Goal: Task Accomplishment & Management: Use online tool/utility

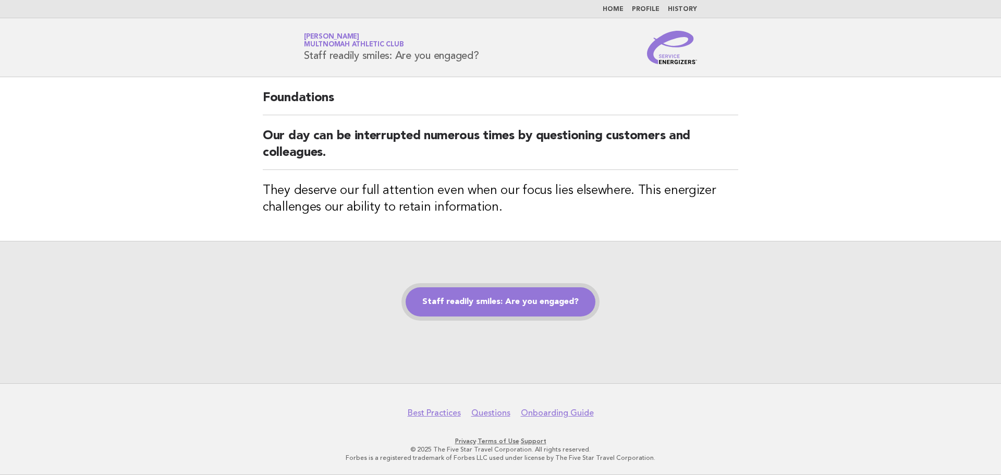
click at [495, 297] on link "Staff readily smiles: Are you engaged?" at bounding box center [500, 301] width 190 height 29
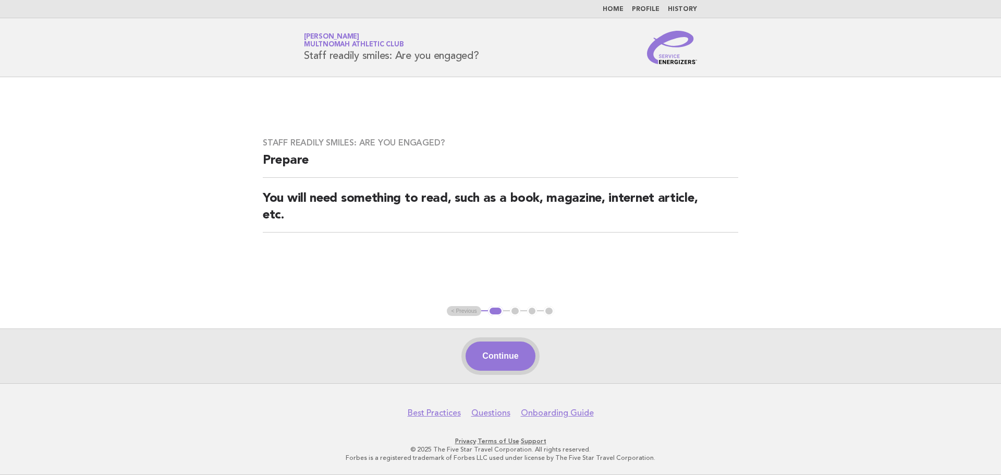
click at [500, 366] on button "Continue" at bounding box center [499, 355] width 69 height 29
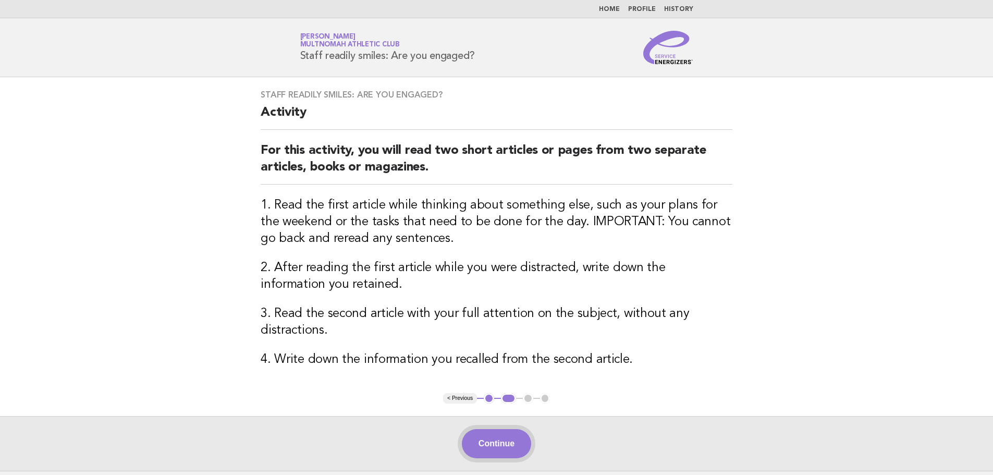
click at [501, 443] on button "Continue" at bounding box center [496, 443] width 69 height 29
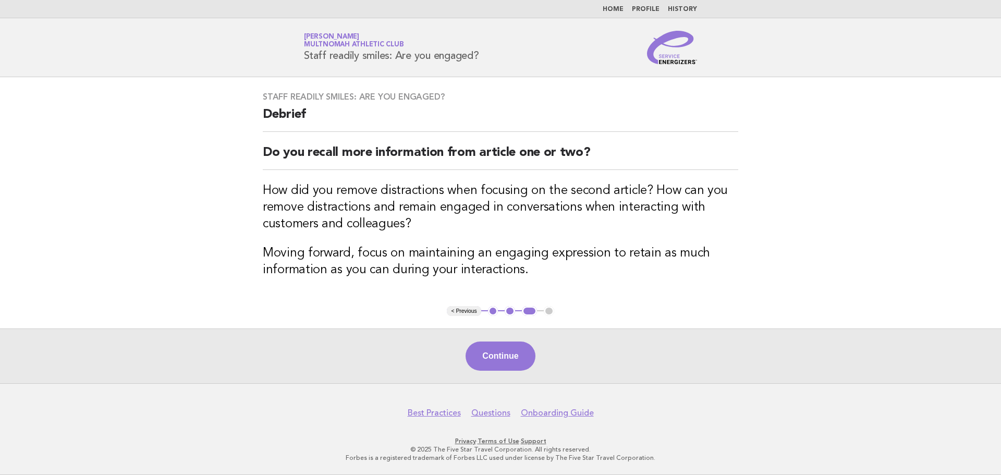
click at [495, 353] on button "Continue" at bounding box center [499, 355] width 69 height 29
